Goal: Transaction & Acquisition: Purchase product/service

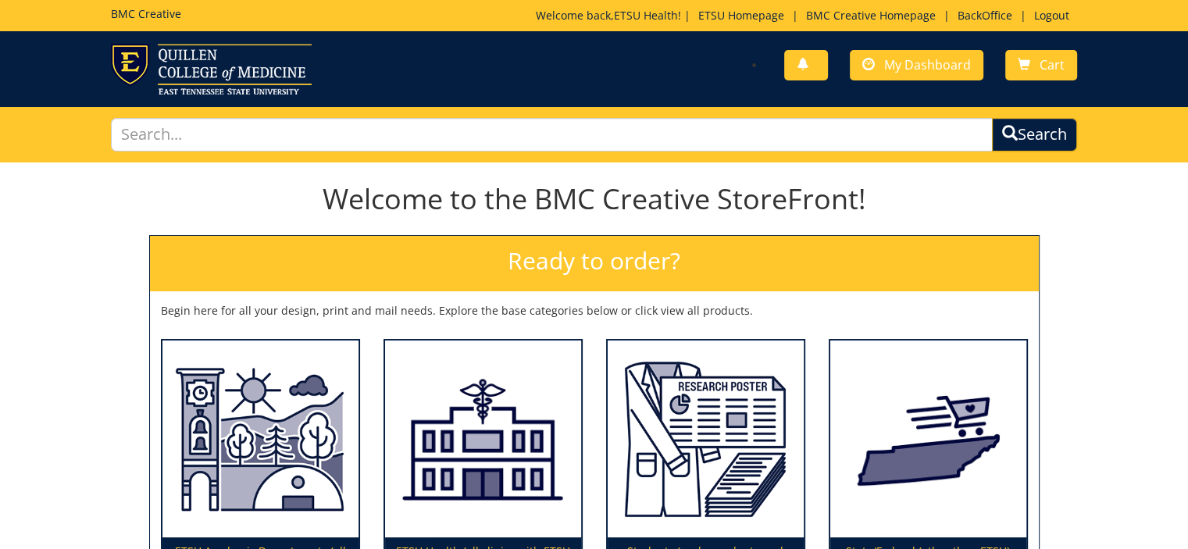
click at [482, 464] on img at bounding box center [483, 440] width 196 height 198
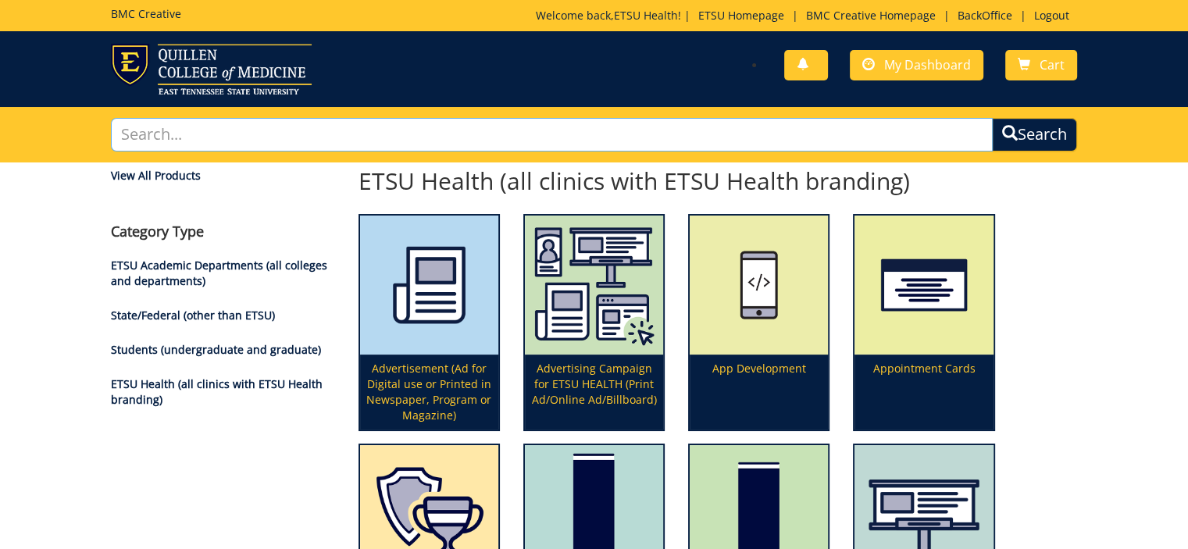
click at [503, 126] on input "text" at bounding box center [552, 135] width 883 height 34
type input "promotional"
click at [992, 118] on button "Search" at bounding box center [1034, 135] width 85 height 34
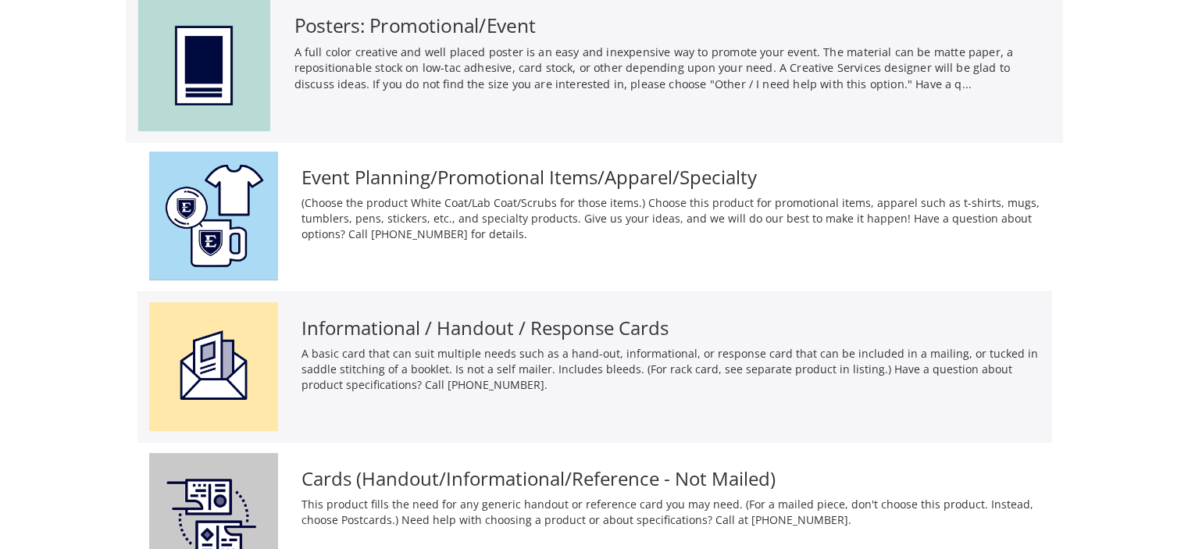
scroll to position [184, 0]
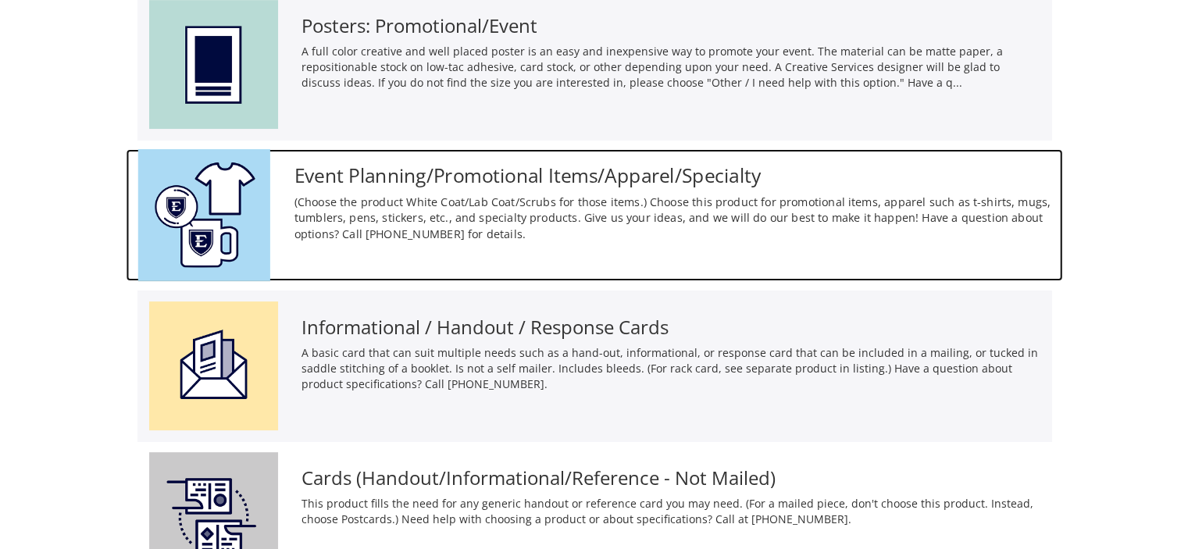
click at [504, 174] on h3 "Event Planning/Promotional Items/Apparel/Specialty" at bounding box center [672, 175] width 757 height 21
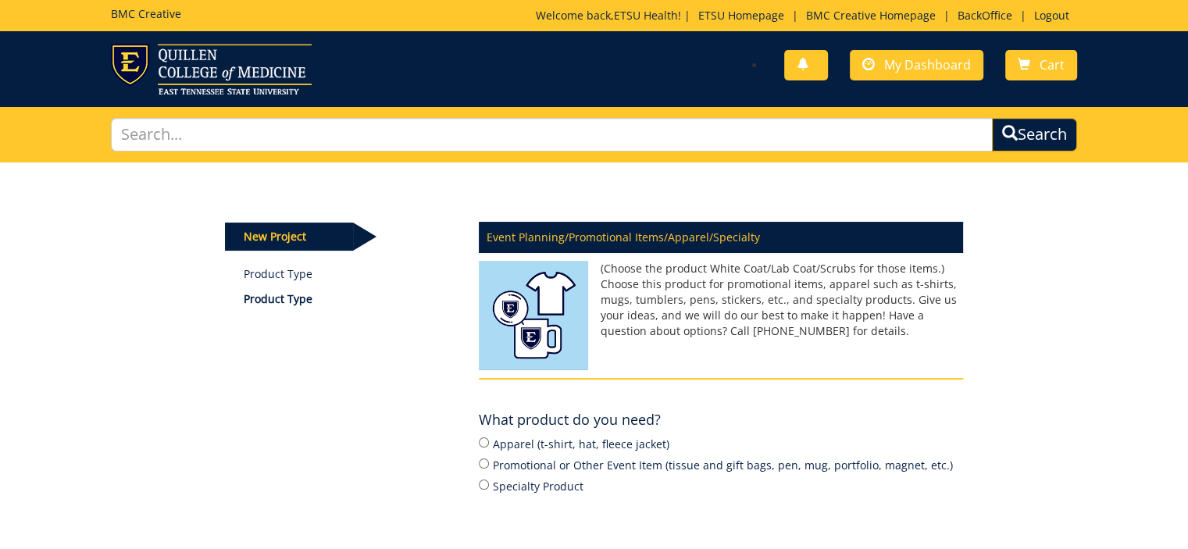
scroll to position [204, 0]
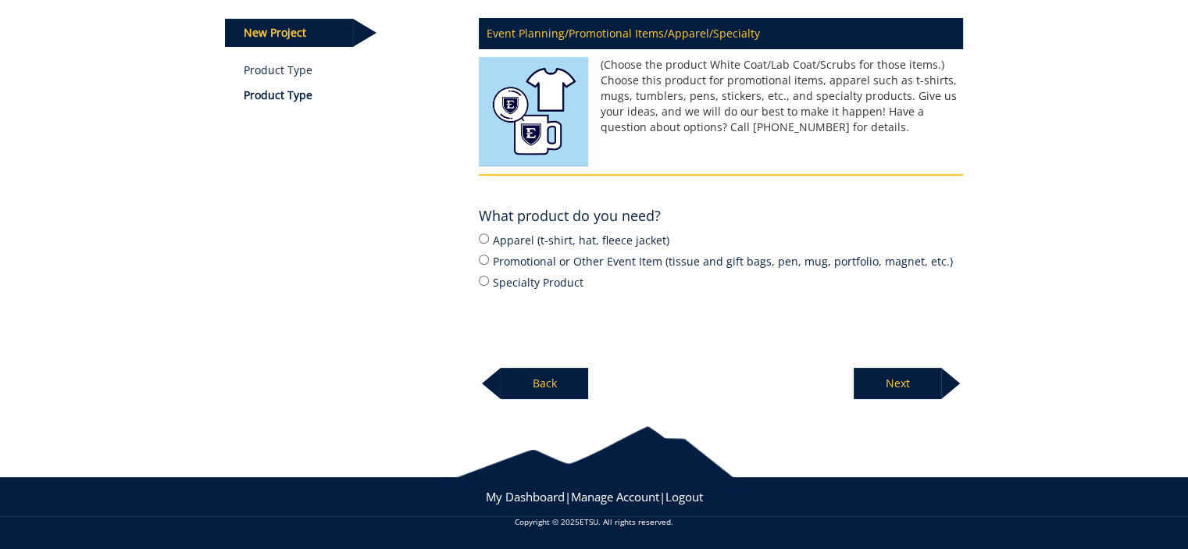
click at [537, 257] on label "Promotional or Other Event Item (tissue and gift bags, pen, mug, portfolio, mag…" at bounding box center [721, 260] width 484 height 17
click at [489, 257] on input "Promotional or Other Event Item (tissue and gift bags, pen, mug, portfolio, mag…" at bounding box center [484, 260] width 10 height 10
radio input "true"
click at [537, 283] on label "Specialty Product" at bounding box center [721, 281] width 484 height 17
click at [489, 283] on input "Specialty Product" at bounding box center [484, 281] width 10 height 10
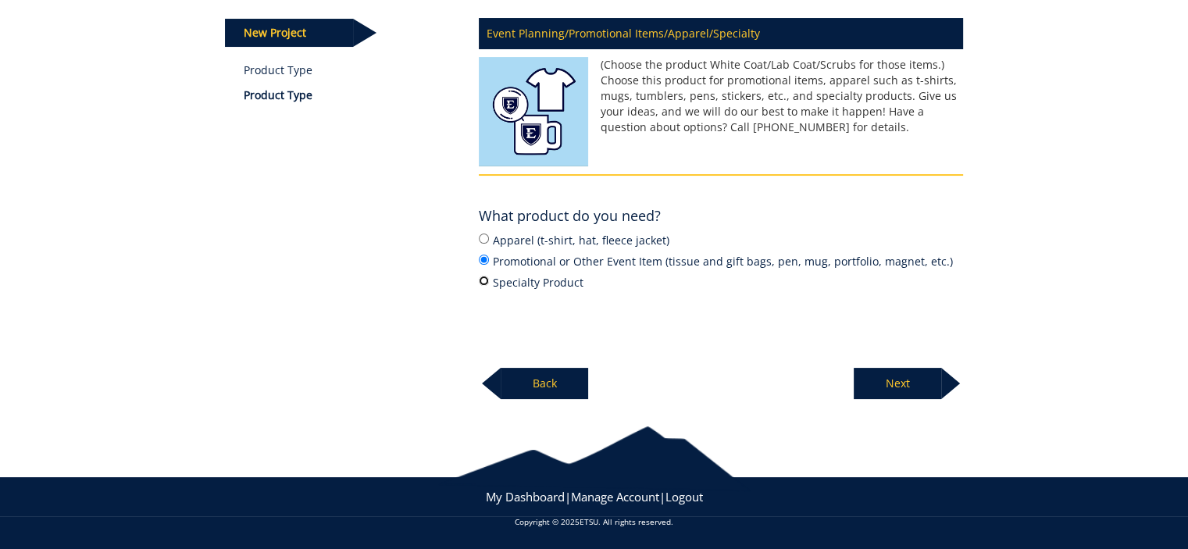
radio input "true"
click at [890, 371] on p "Next" at bounding box center [897, 383] width 87 height 31
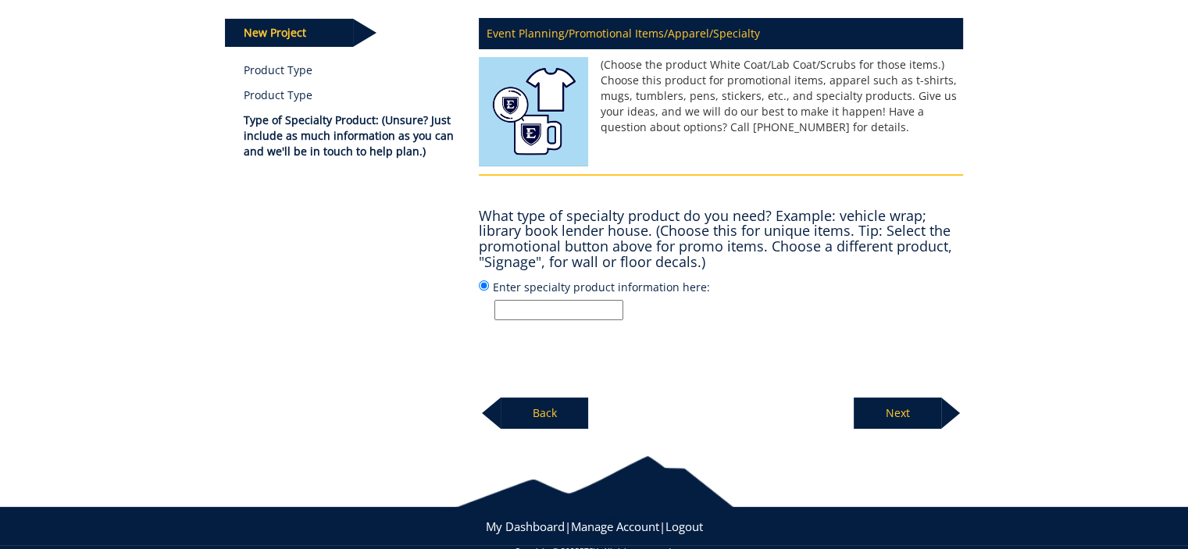
click at [587, 312] on input "Enter specialty product information here:" at bounding box center [558, 310] width 129 height 20
type input "[PERSON_NAME] acceptance package"
click at [890, 408] on p "Next" at bounding box center [897, 413] width 87 height 31
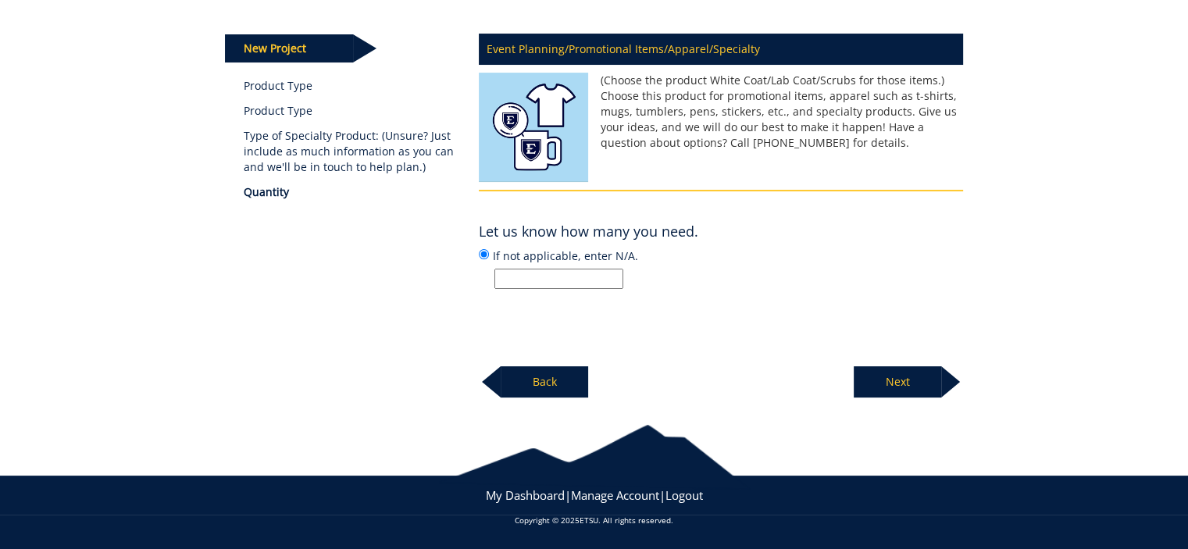
scroll to position [187, 0]
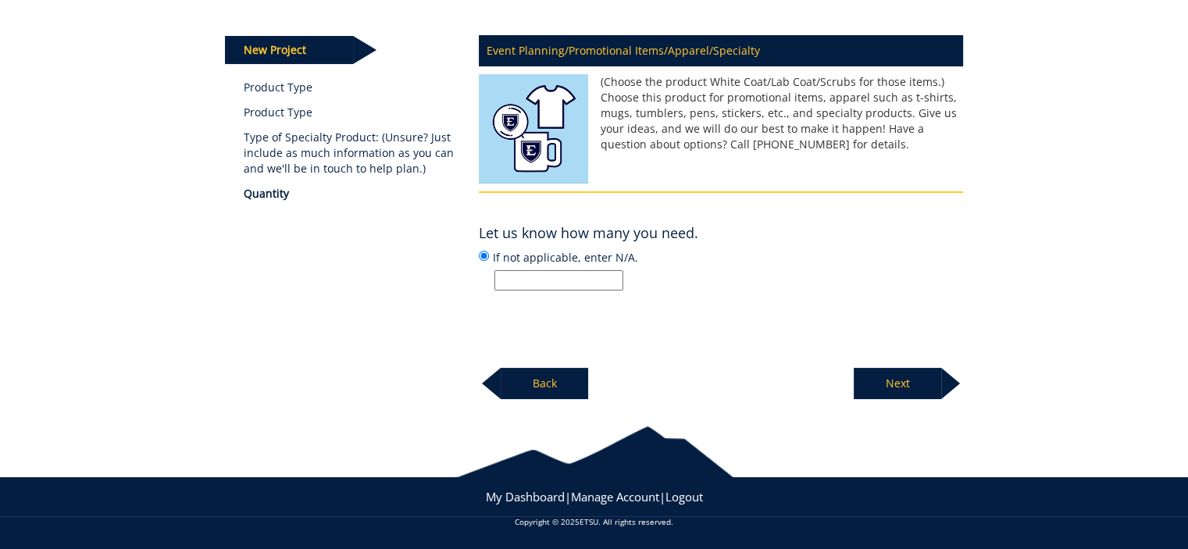
click at [578, 271] on input "If not applicable, enter N/A." at bounding box center [558, 280] width 129 height 20
type input "180+"
click at [901, 392] on p "Next" at bounding box center [897, 383] width 87 height 31
click at [544, 266] on label "Enter date or N/A" at bounding box center [721, 269] width 484 height 42
click at [489, 261] on input "Enter date or N/A" at bounding box center [484, 256] width 10 height 10
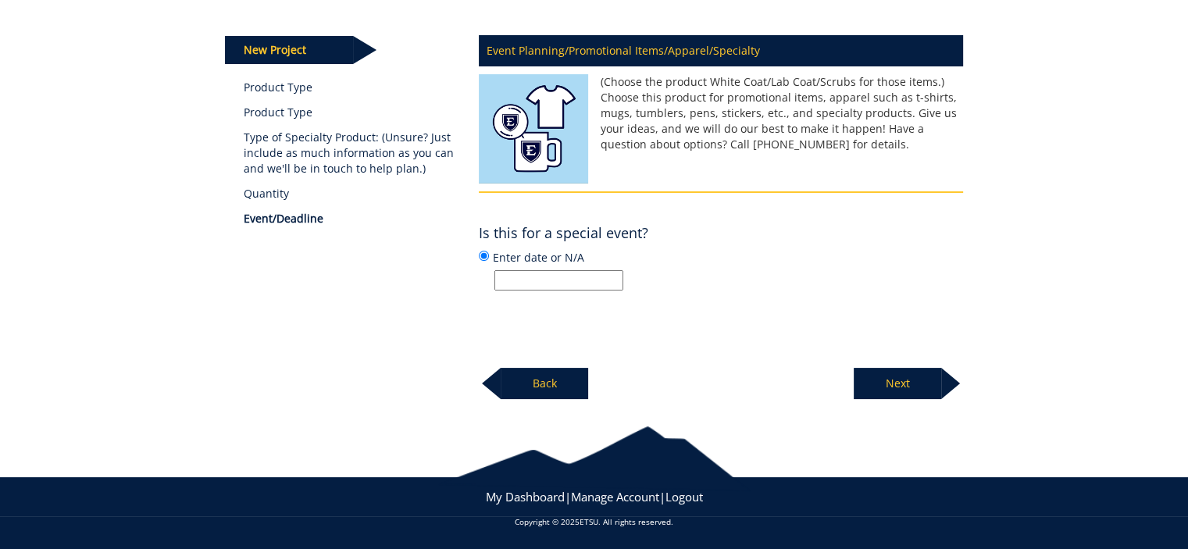
click at [545, 278] on input "Enter date or N/A" at bounding box center [558, 280] width 129 height 20
type input "[DATE]"
click at [890, 369] on p "Next" at bounding box center [897, 383] width 87 height 31
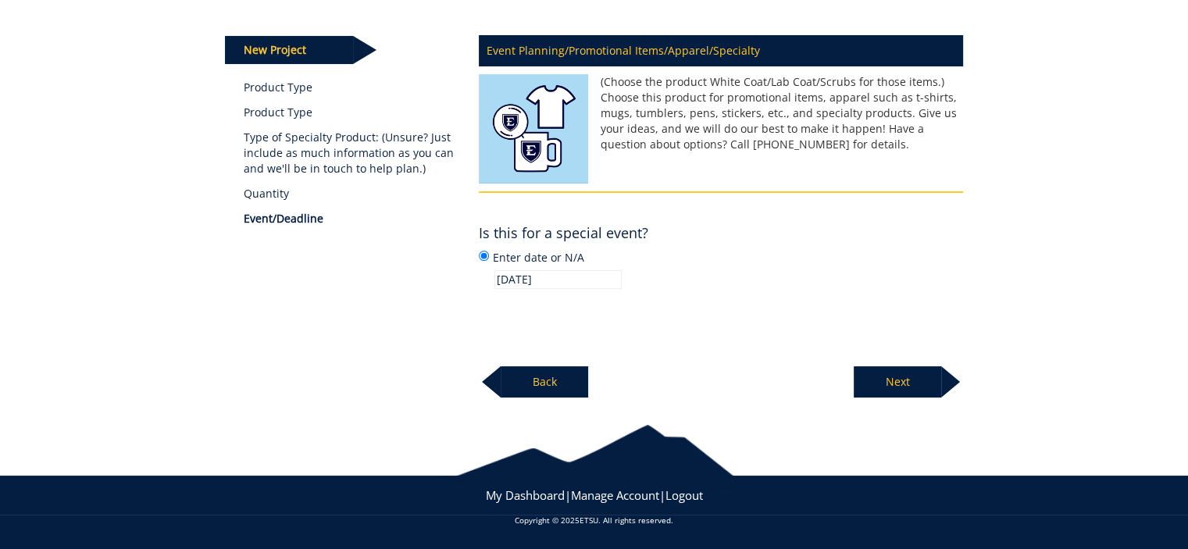
scroll to position [185, 0]
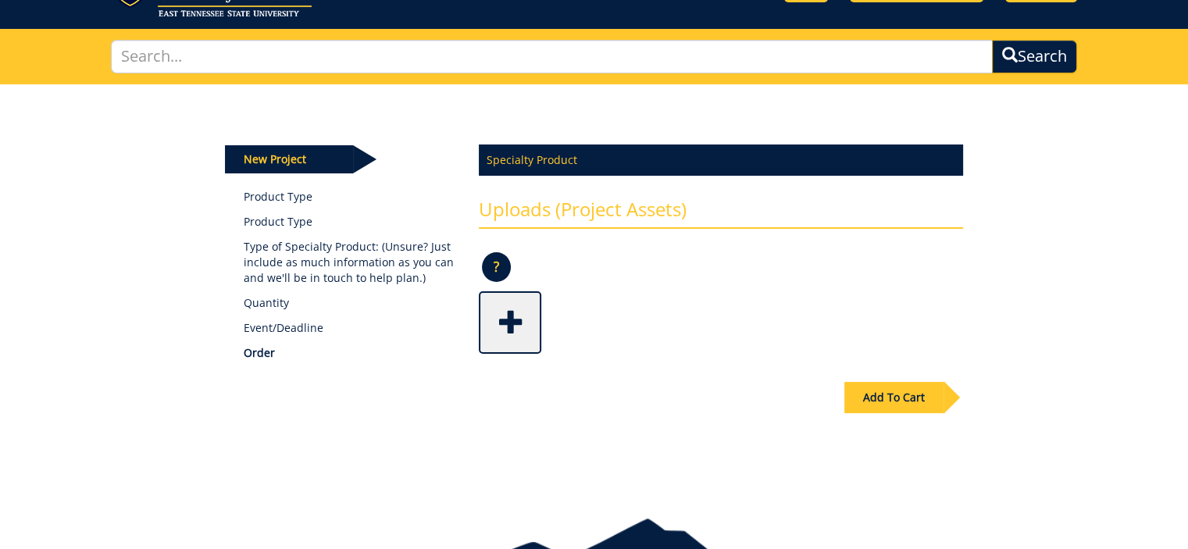
scroll to position [80, 0]
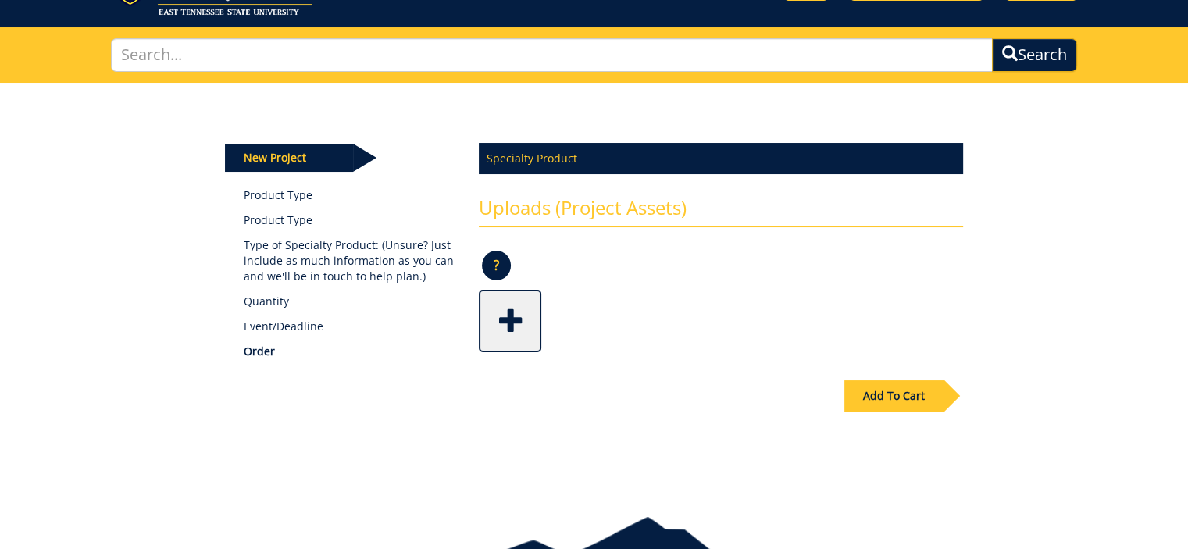
click at [890, 392] on div "Add To Cart" at bounding box center [893, 395] width 99 height 31
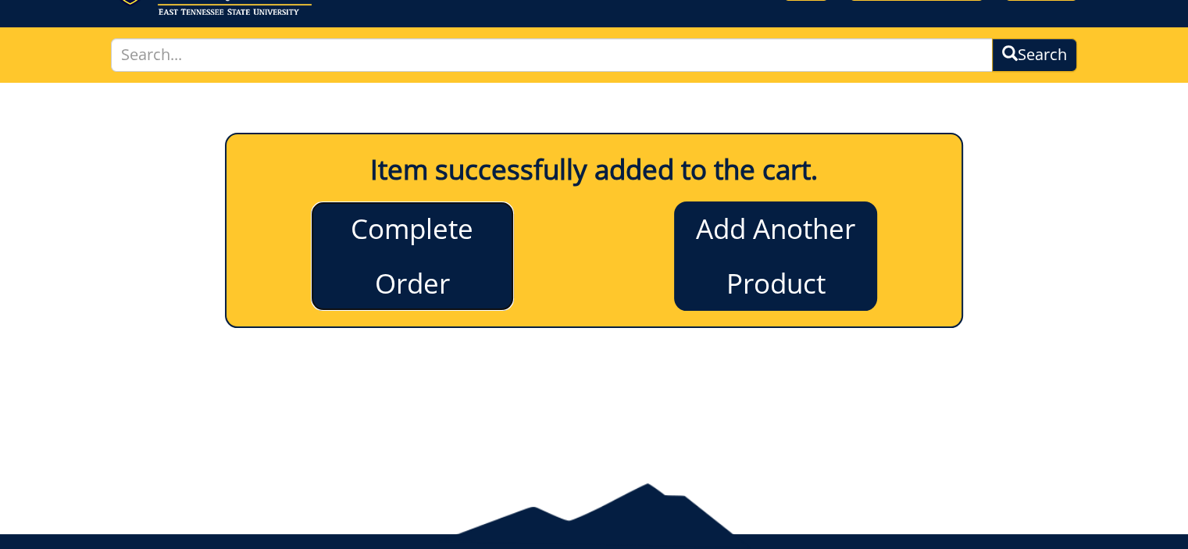
click at [442, 255] on link "Complete Order" at bounding box center [412, 255] width 203 height 109
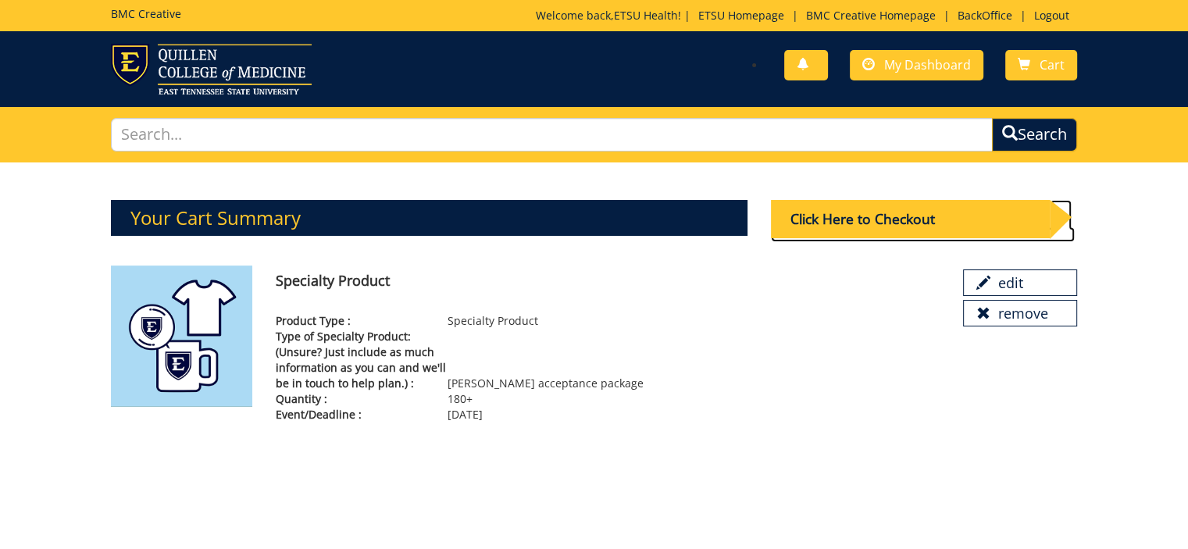
click at [851, 222] on div "Click Here to Checkout" at bounding box center [911, 219] width 280 height 38
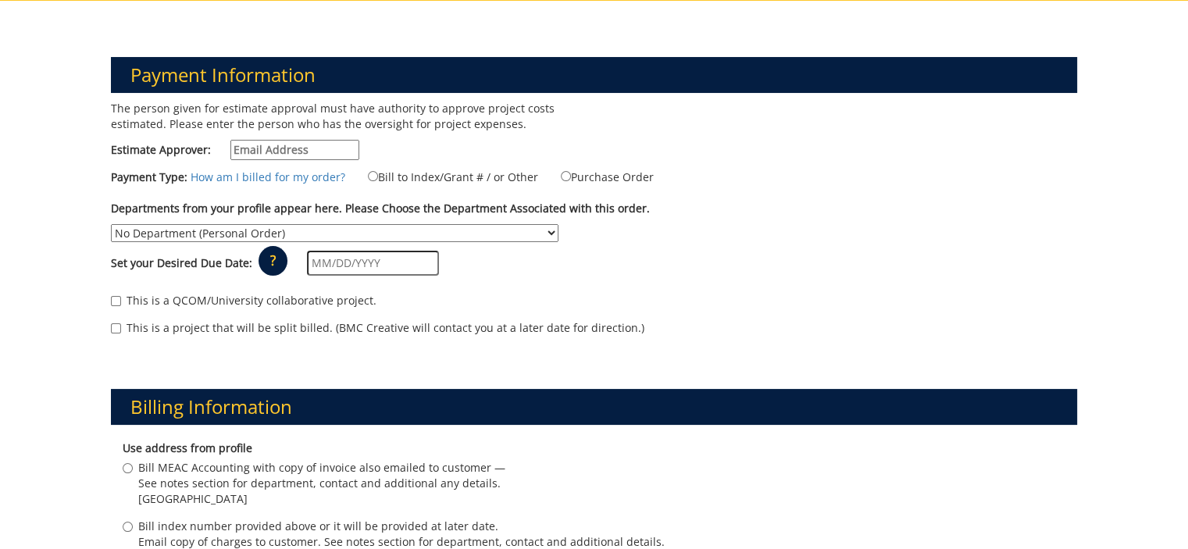
scroll to position [166, 0]
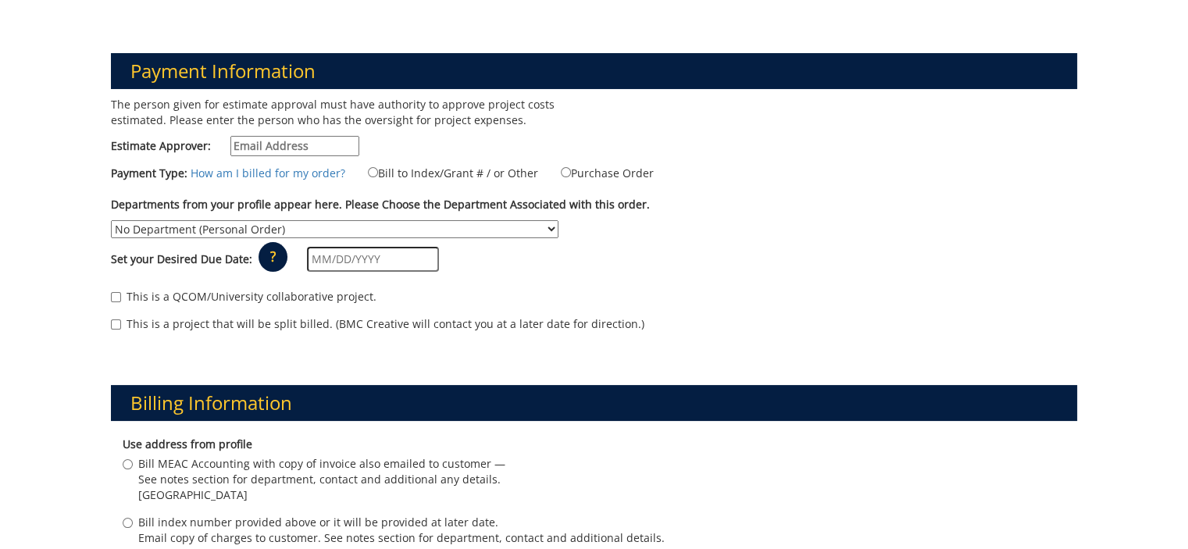
click at [258, 155] on input "Estimate Approver:" at bounding box center [294, 146] width 129 height 20
click at [558, 220] on select "No Department (Personal Order) Academic Affairs COM Anatomy and Cell Biology Bi…" at bounding box center [335, 229] width 448 height 18
select select "171"
click at [558, 220] on select "No Department (Personal Order) Academic Affairs COM Anatomy and Cell Biology Bi…" at bounding box center [335, 229] width 448 height 18
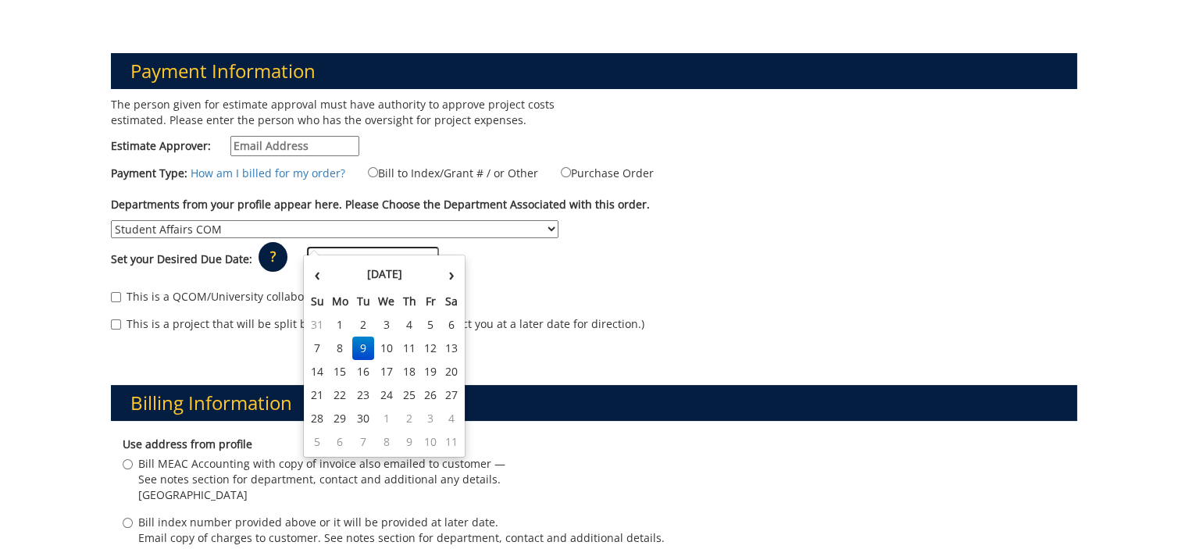
click at [355, 247] on input "text" at bounding box center [373, 259] width 132 height 25
click at [334, 424] on td "29" at bounding box center [340, 418] width 25 height 23
click at [376, 247] on input "[DATE]" at bounding box center [373, 259] width 132 height 25
click at [380, 413] on td "1" at bounding box center [386, 418] width 25 height 23
type input "[DATE]"
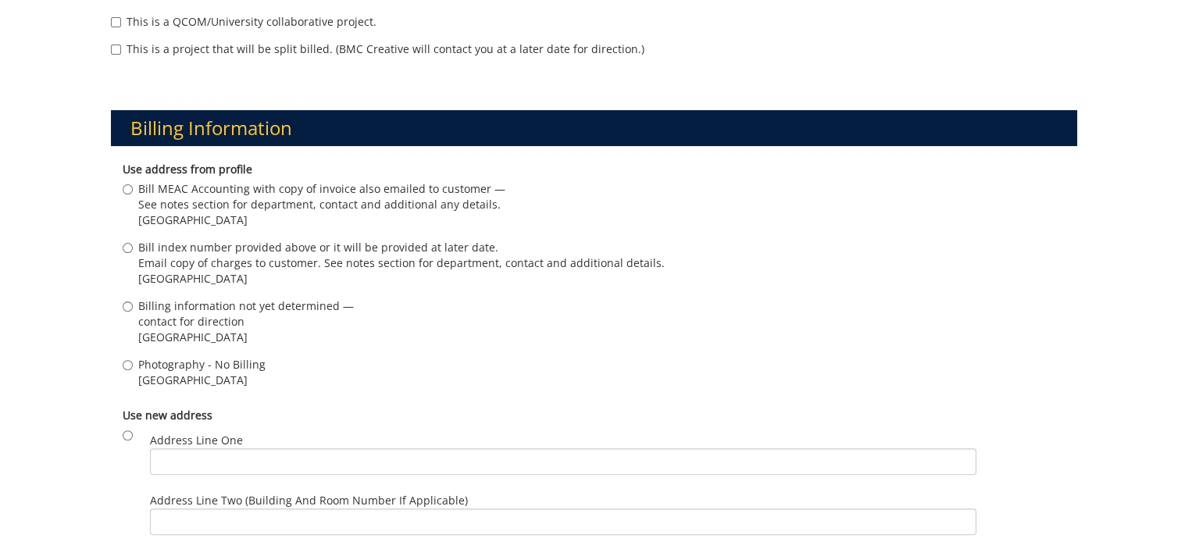
scroll to position [442, 0]
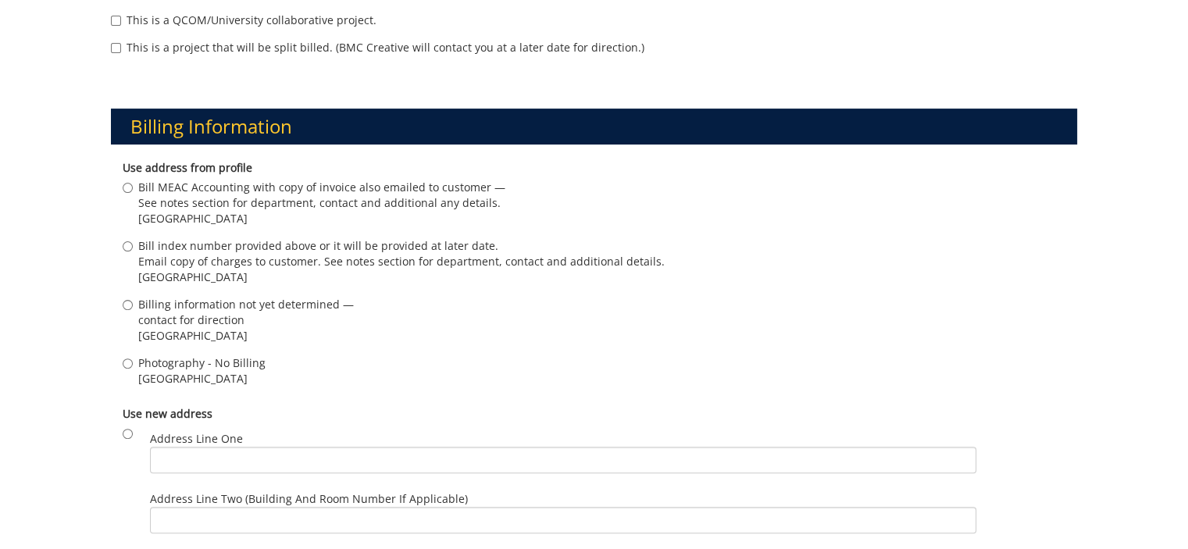
click at [214, 254] on span "Email copy of charges to customer. See notes section for department, contact an…" at bounding box center [401, 262] width 526 height 16
click at [133, 241] on input "Bill index number provided above or it will be provided at later date. Email co…" at bounding box center [128, 246] width 10 height 10
radio input "true"
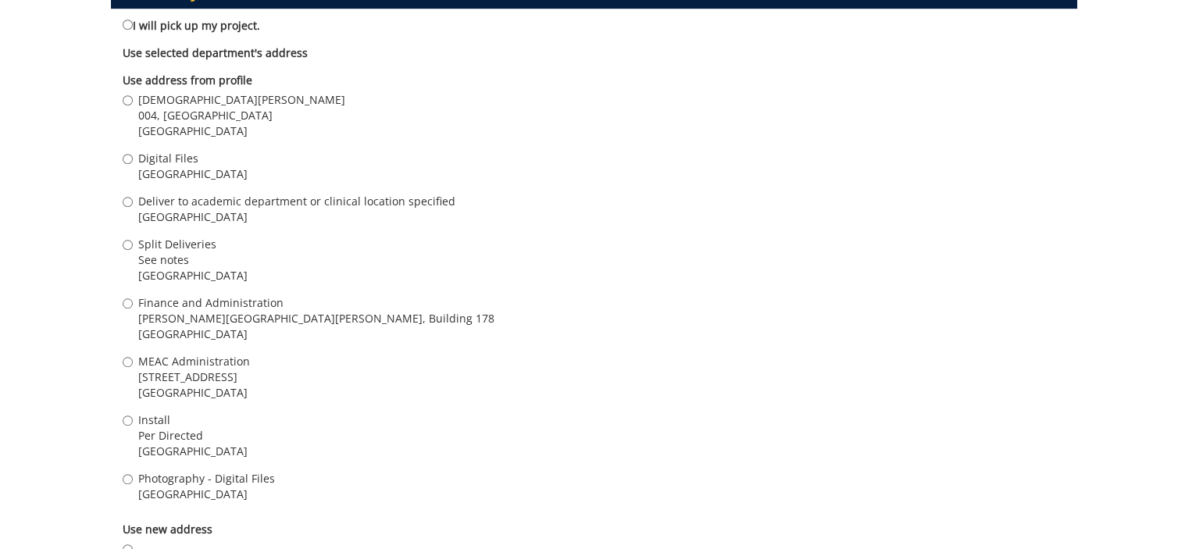
scroll to position [1143, 0]
click at [188, 209] on span "Johnson City , TN 37601" at bounding box center [296, 217] width 317 height 16
click at [133, 197] on input "Deliver to academic department or clinical location specified Johnson City , TN…" at bounding box center [128, 202] width 10 height 10
radio input "true"
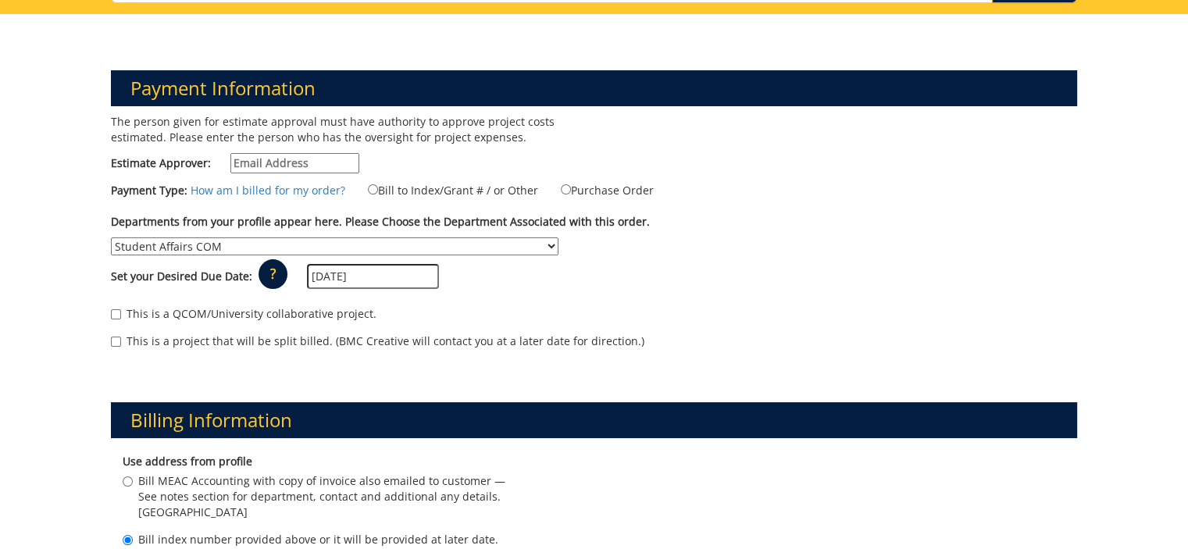
scroll to position [143, 0]
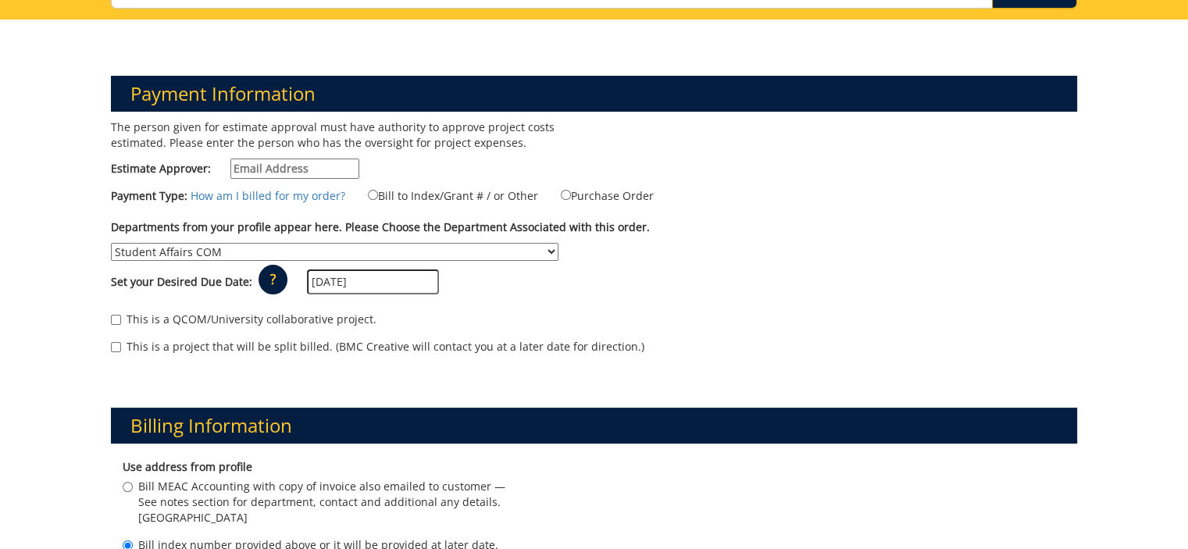
click at [309, 162] on input "Estimate Approver:" at bounding box center [294, 169] width 129 height 20
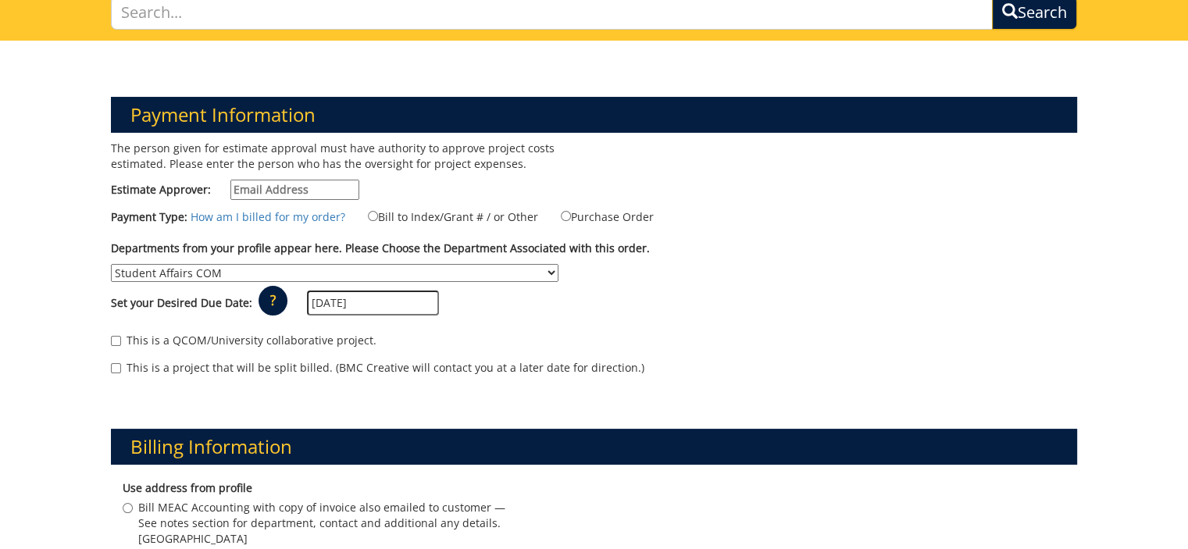
scroll to position [123, 0]
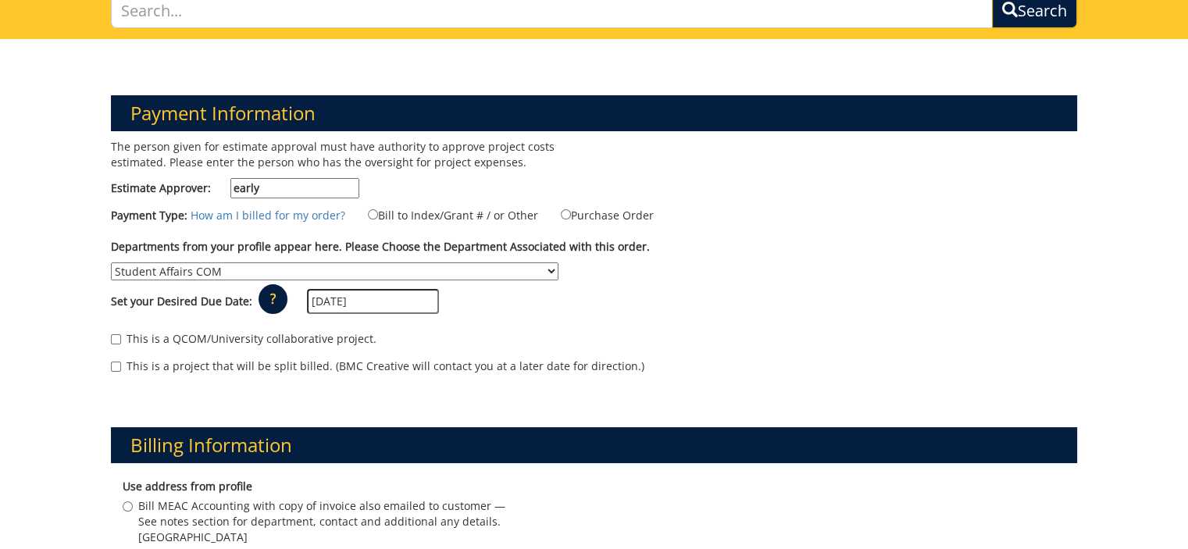
type input "earlykl@etsu.edu"
click at [378, 212] on label "Bill to Index/Grant # / or Other" at bounding box center [443, 214] width 190 height 17
click at [378, 212] on input "Bill to Index/Grant # / or Other" at bounding box center [373, 214] width 10 height 10
radio input "true"
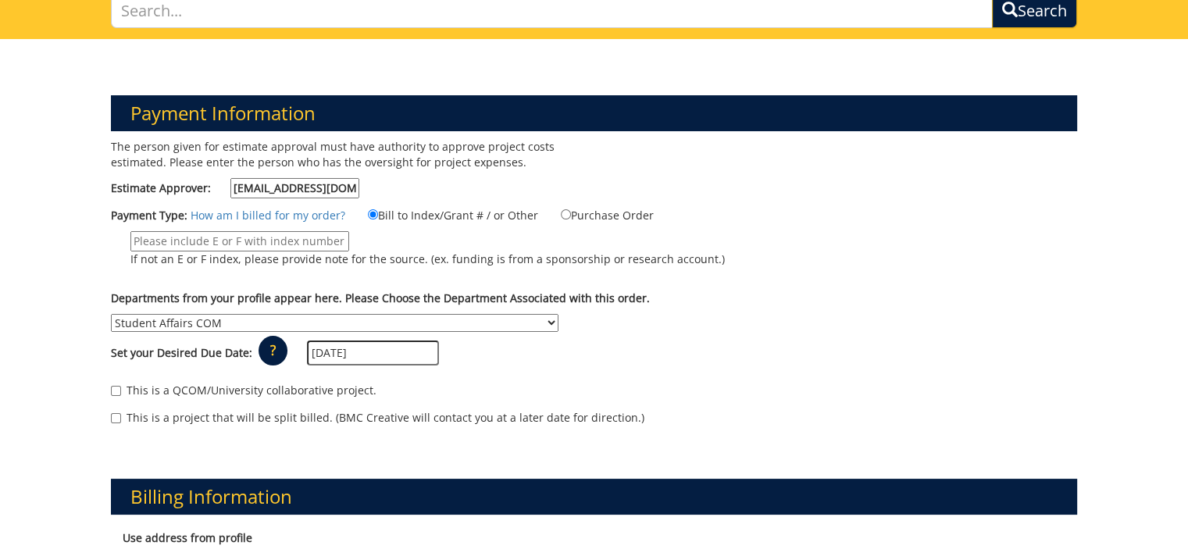
click at [291, 237] on input "If not an E or F index, please provide note for the source. (ex. funding is fro…" at bounding box center [239, 241] width 219 height 20
type input "TBD - Student Affairs"
click at [581, 375] on div "This is a QCOM/University collaborative project. This is a project that will be…" at bounding box center [594, 408] width 990 height 66
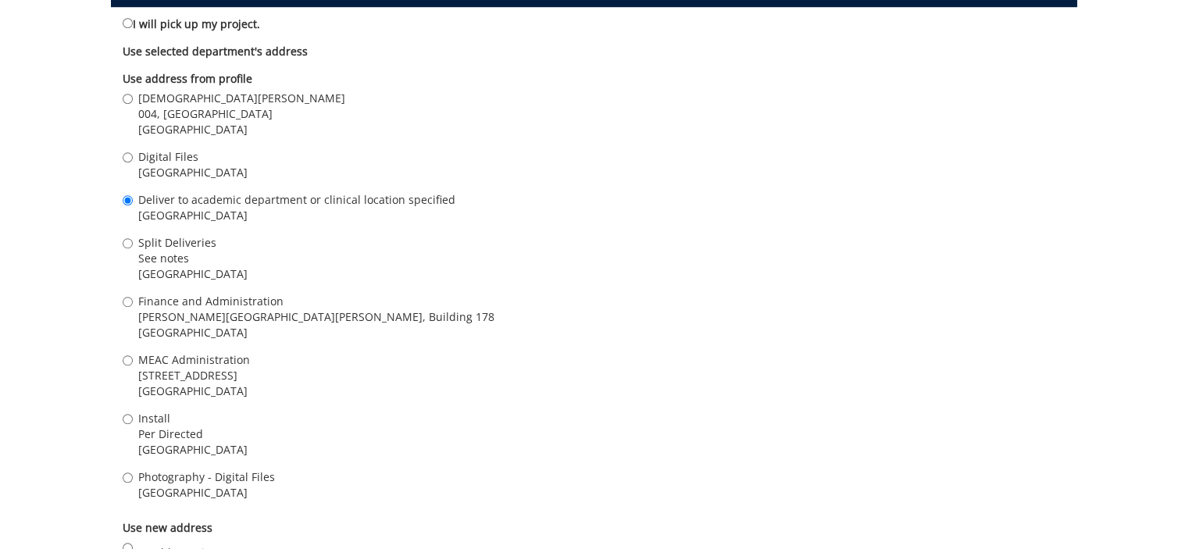
scroll to position [1856, 0]
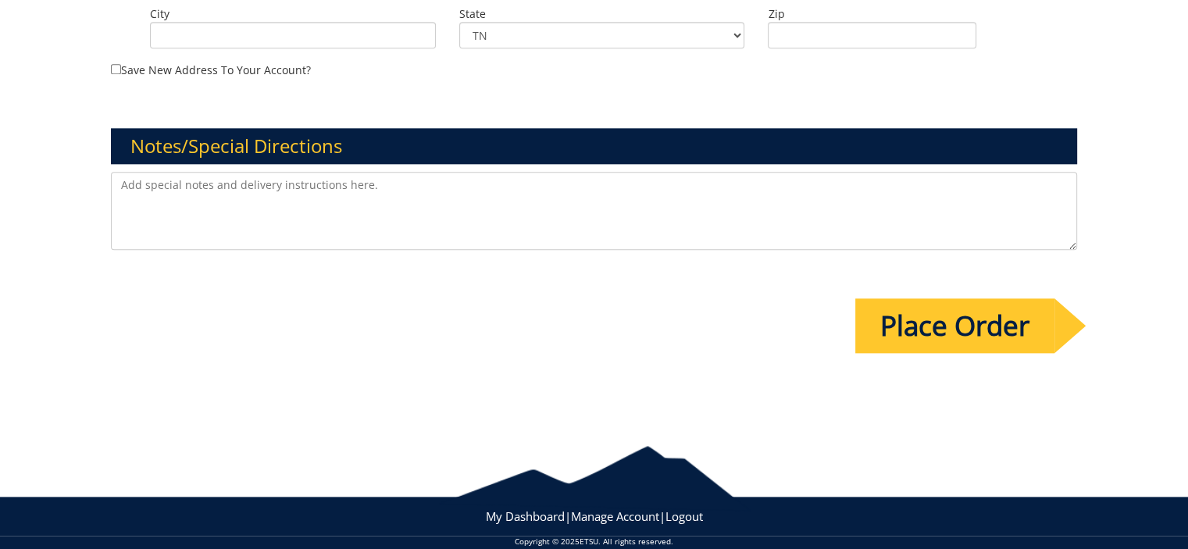
click at [965, 315] on input "Place Order" at bounding box center [954, 325] width 199 height 55
